Goal: Task Accomplishment & Management: Complete application form

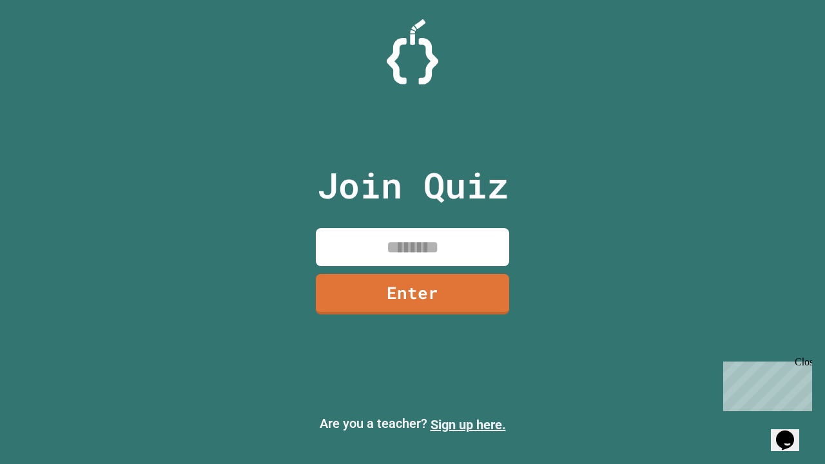
click at [468, 425] on link "Sign up here." at bounding box center [467, 424] width 75 height 15
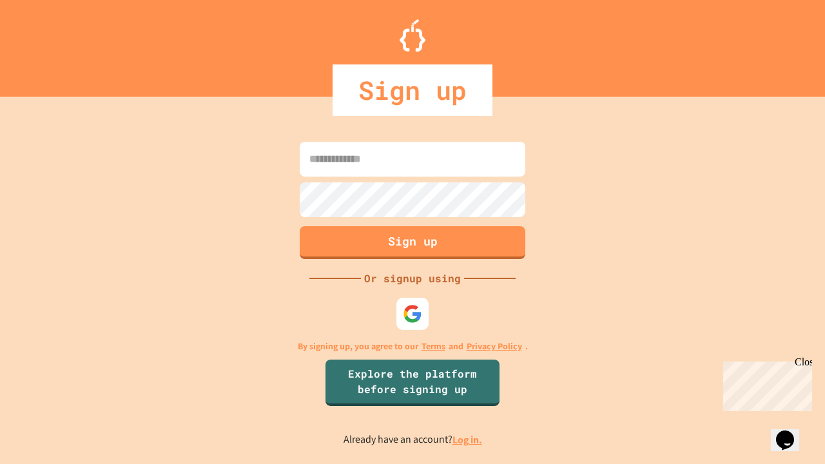
click at [468, 439] on link "Log in." at bounding box center [467, 440] width 30 height 14
